Goal: Find specific page/section: Find specific page/section

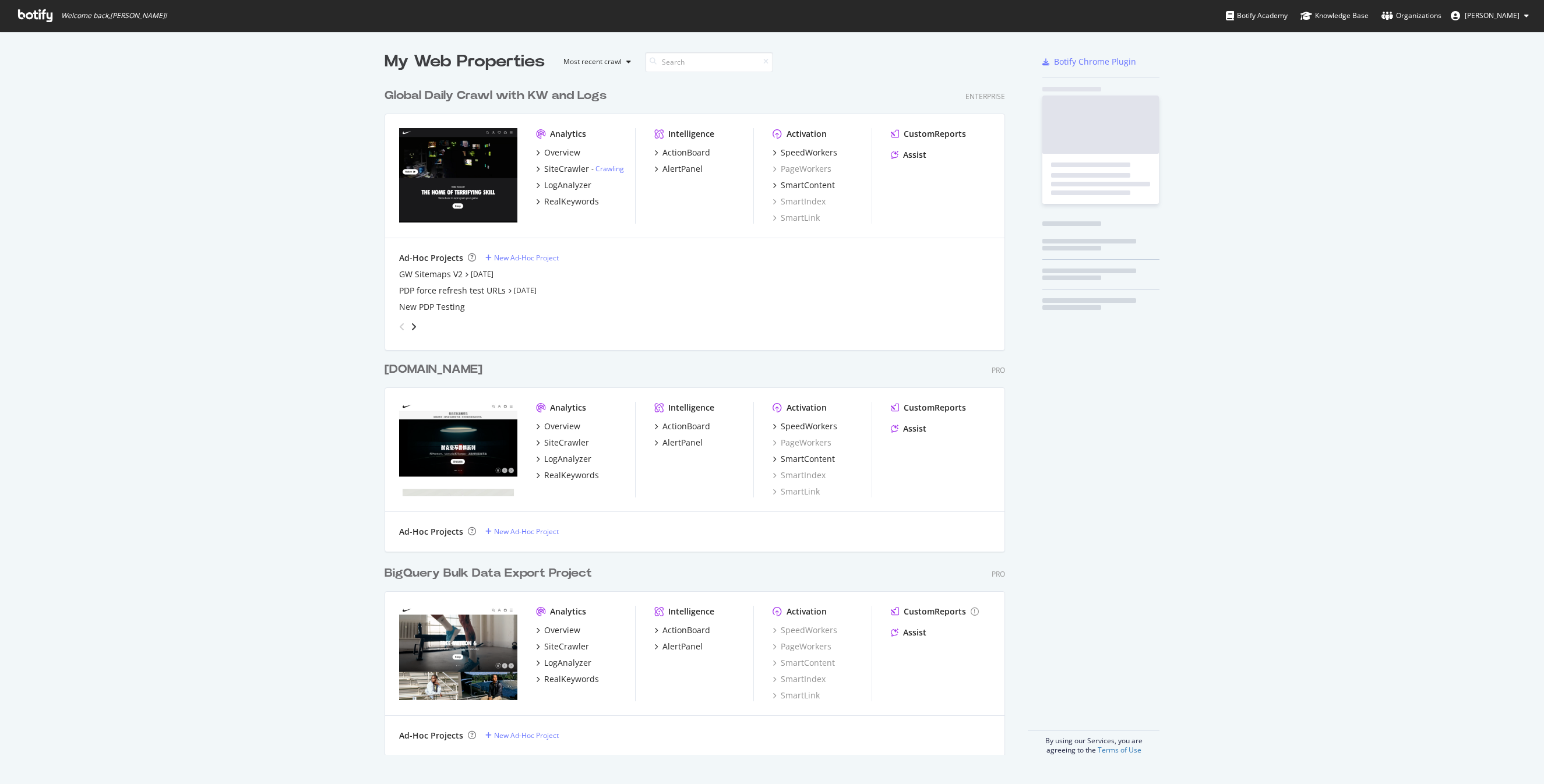
scroll to position [682, 630]
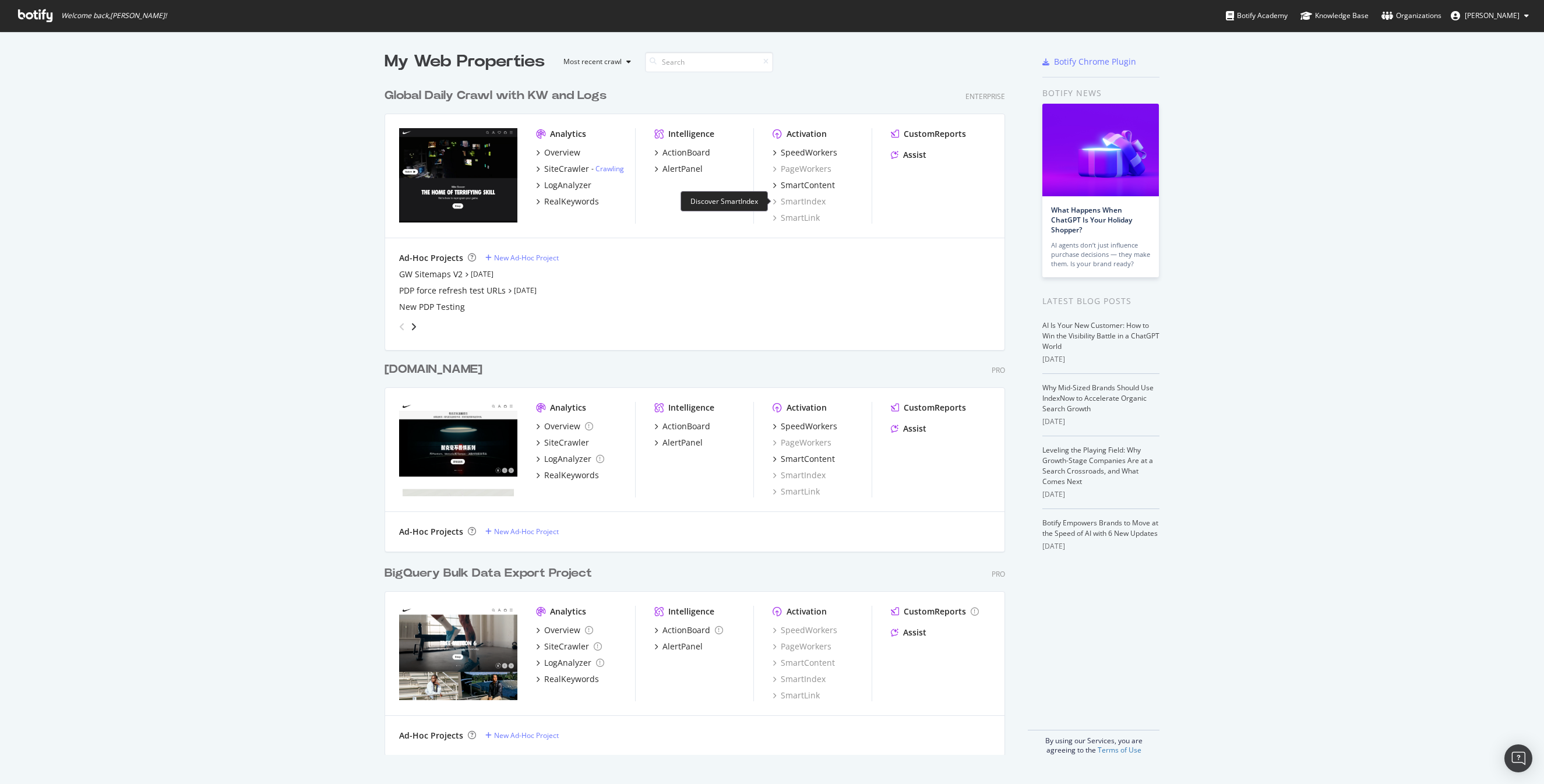
click at [804, 204] on div "SmartIndex" at bounding box center [799, 202] width 53 height 12
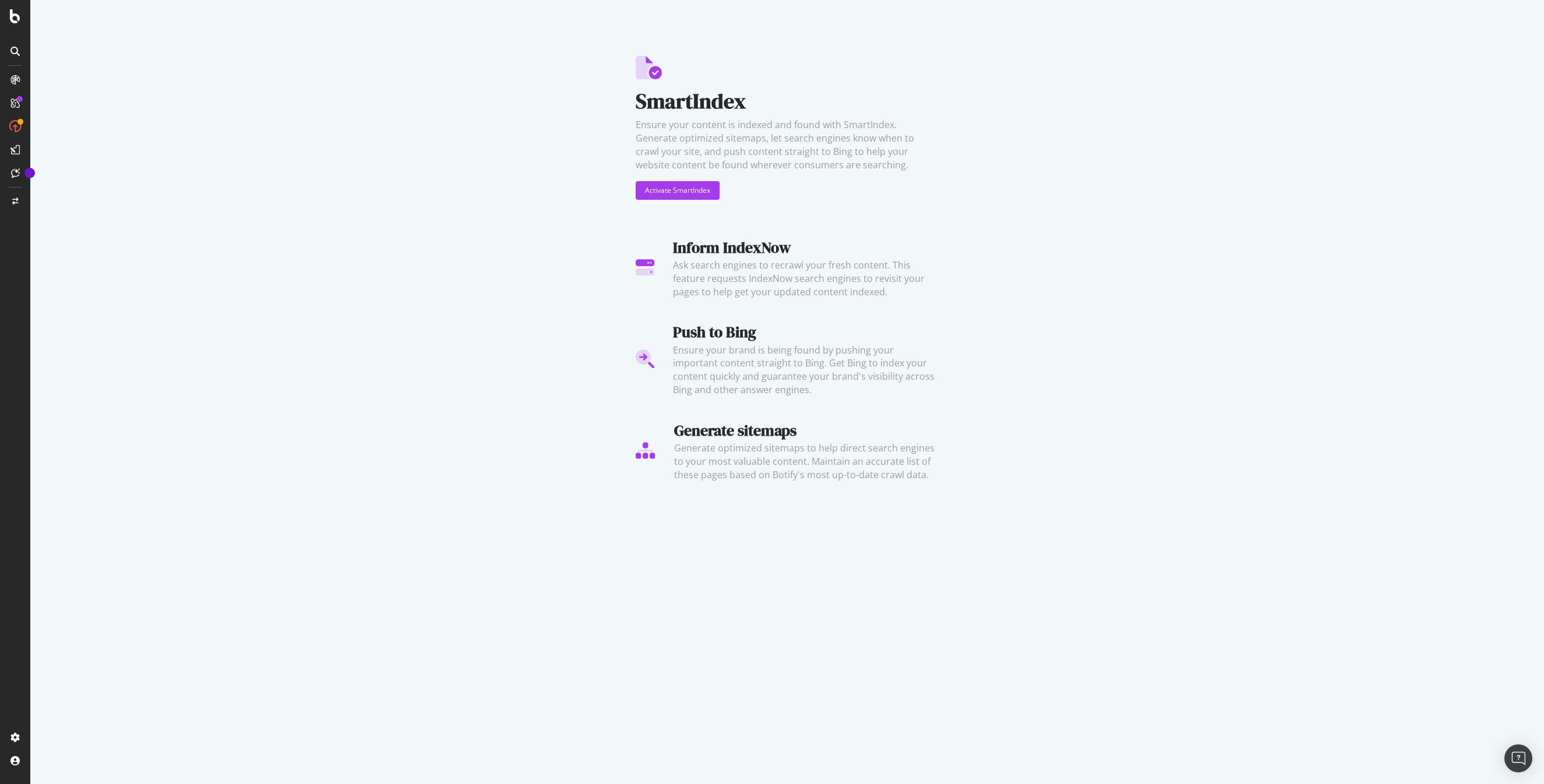
click at [942, 495] on div "SmartIndex Ensure your content is indexed and found with SmartIndex. Generate o…" at bounding box center [787, 247] width 1514 height 496
click at [1111, 385] on div "SmartIndex Ensure your content is indexed and found with SmartIndex. Generate o…" at bounding box center [787, 247] width 1514 height 496
click at [1095, 317] on div "SmartIndex Ensure your content is indexed and found with SmartIndex. Generate o…" at bounding box center [787, 247] width 1514 height 496
